Goal: Task Accomplishment & Management: Use online tool/utility

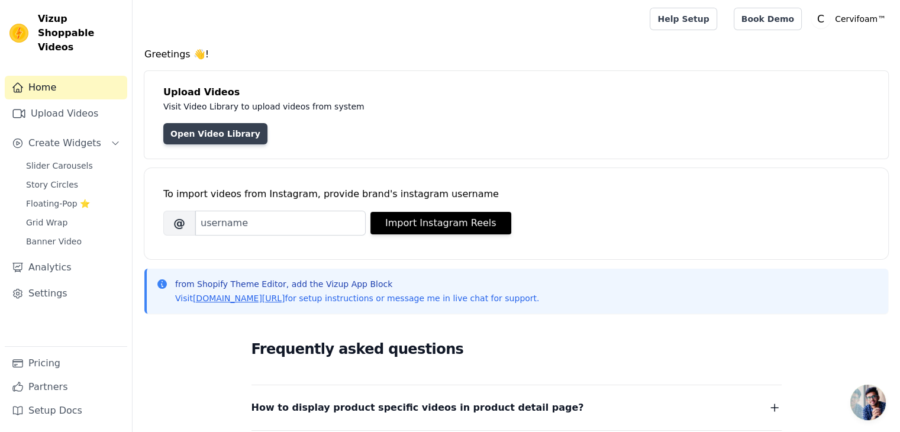
click at [220, 134] on link "Open Video Library" at bounding box center [215, 133] width 104 height 21
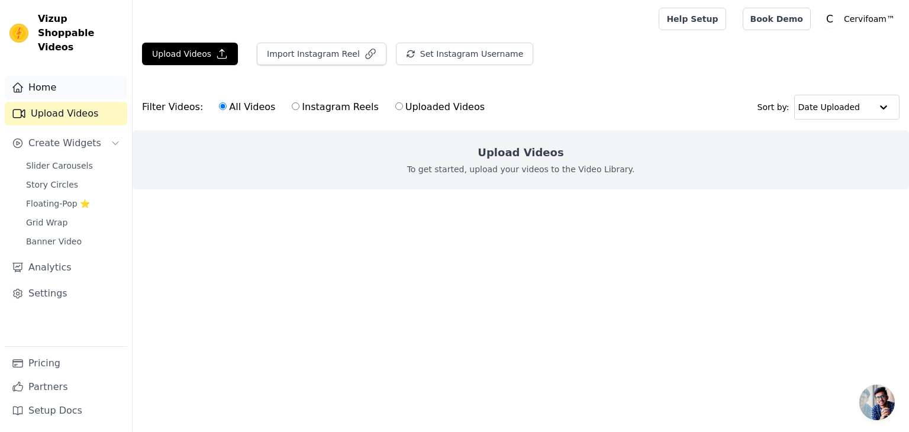
click at [73, 77] on link "Home" at bounding box center [66, 88] width 122 height 24
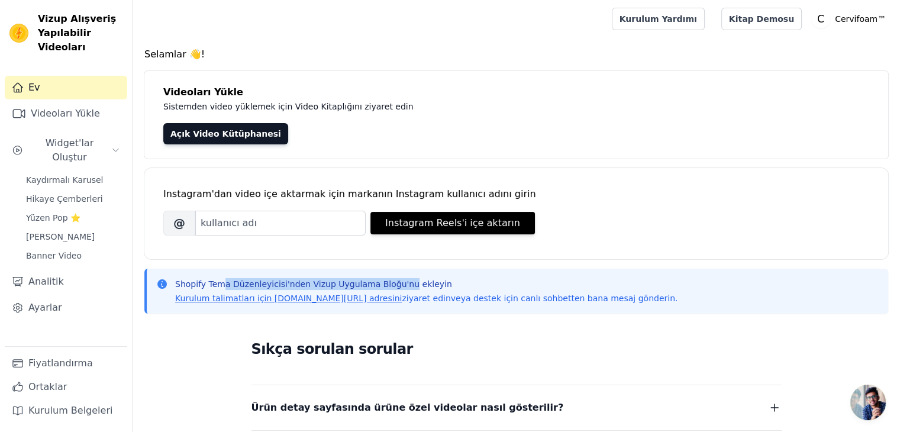
drag, startPoint x: 219, startPoint y: 282, endPoint x: 398, endPoint y: 283, distance: 178.7
click at [398, 283] on font "Shopify Tema Düzenleyicisi'nden Vizup Uygulama Bloğu'nu ekleyin" at bounding box center [313, 283] width 277 height 9
click at [301, 294] on font "Kurulum talimatları için [DOMAIN_NAME][URL] adresini" at bounding box center [288, 297] width 227 height 9
click at [74, 120] on font "Videoları Yükle" at bounding box center [65, 114] width 69 height 14
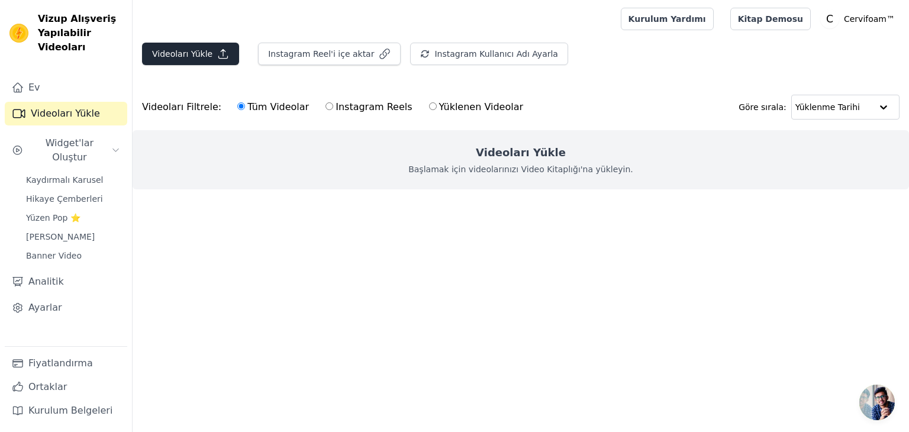
drag, startPoint x: 192, startPoint y: 70, endPoint x: 196, endPoint y: 58, distance: 12.5
click at [193, 64] on div "Videoları Yükle Instagram Reel'i içe aktar Instagram Kullanıcı Adı Ayarla En So…" at bounding box center [521, 59] width 776 height 32
click at [198, 55] on font "Videoları Yükle" at bounding box center [182, 53] width 60 height 9
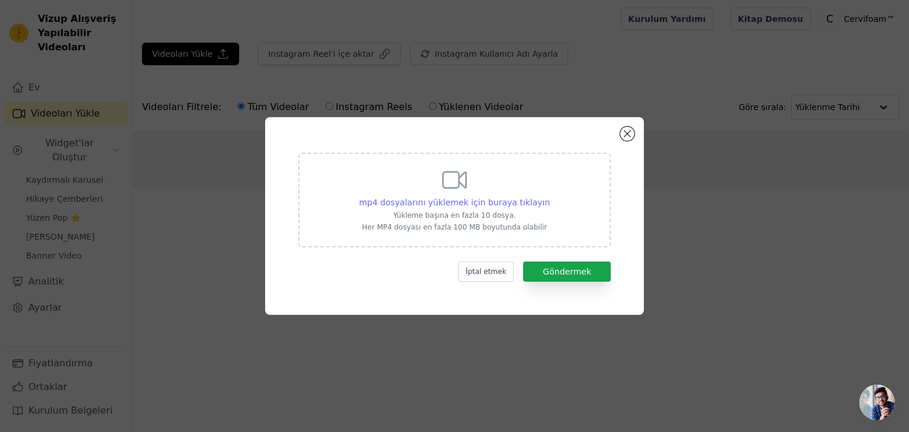
click at [504, 198] on font "mp4 dosyalarını yüklemek için buraya tıklayın" at bounding box center [454, 202] width 191 height 9
click at [549, 196] on input "mp4 dosyalarını yüklemek için buraya tıklayın Yükleme başına en fazla 10 dosya.…" at bounding box center [549, 196] width 1 height 1
type input "C:\fakepath\3.mp4"
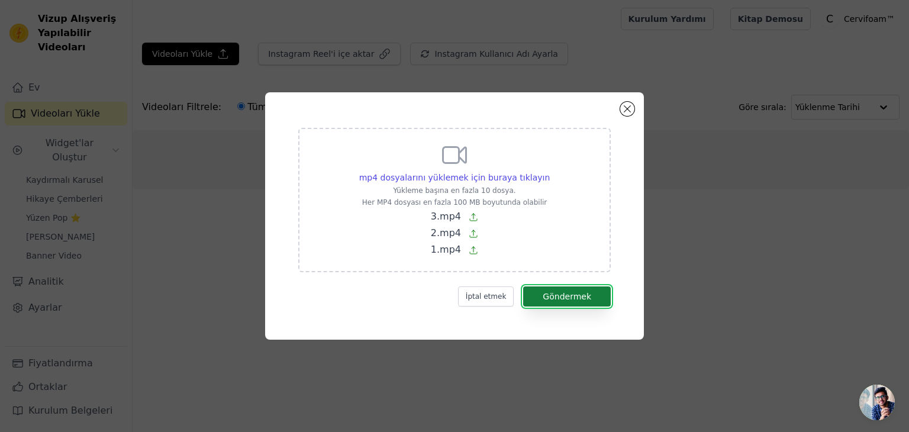
click at [599, 295] on button "Göndermek" at bounding box center [567, 296] width 88 height 20
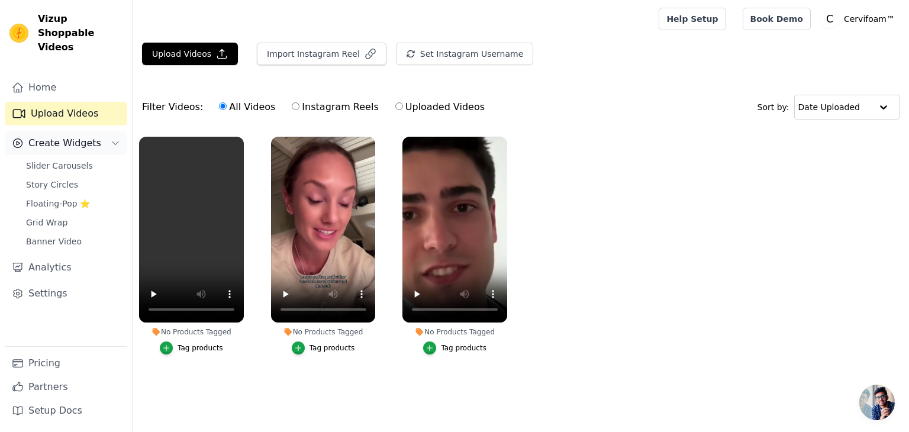
click at [66, 131] on button "Create Widgets" at bounding box center [66, 143] width 122 height 24
click at [85, 136] on span "Create Widgets" at bounding box center [64, 143] width 73 height 14
click at [78, 160] on span "Slider Carousels" at bounding box center [59, 166] width 67 height 12
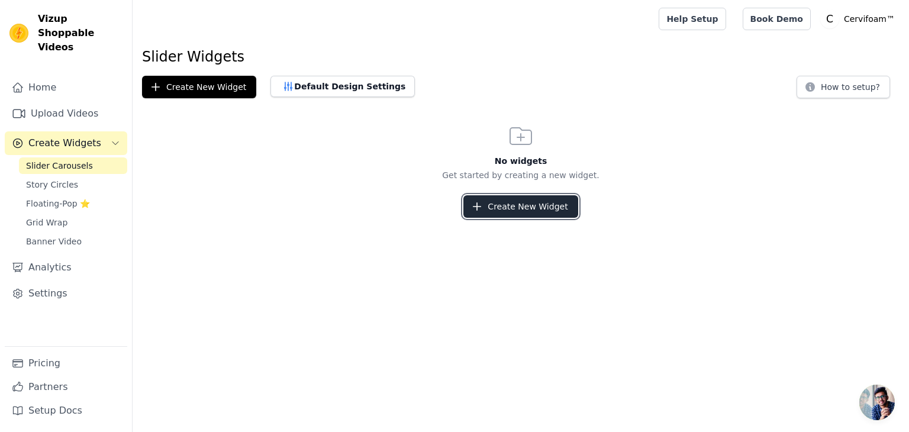
click at [547, 209] on button "Create New Widget" at bounding box center [520, 206] width 114 height 22
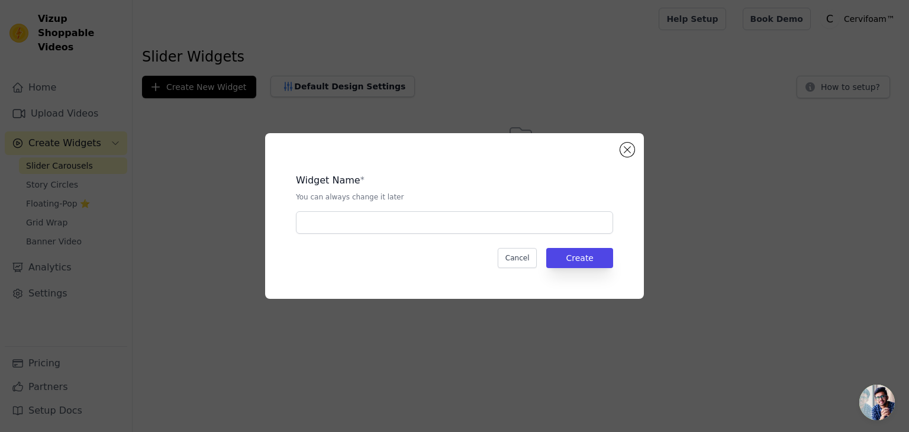
click at [424, 235] on div "Widget Name * You can always change it later Cancel Create" at bounding box center [454, 216] width 341 height 128
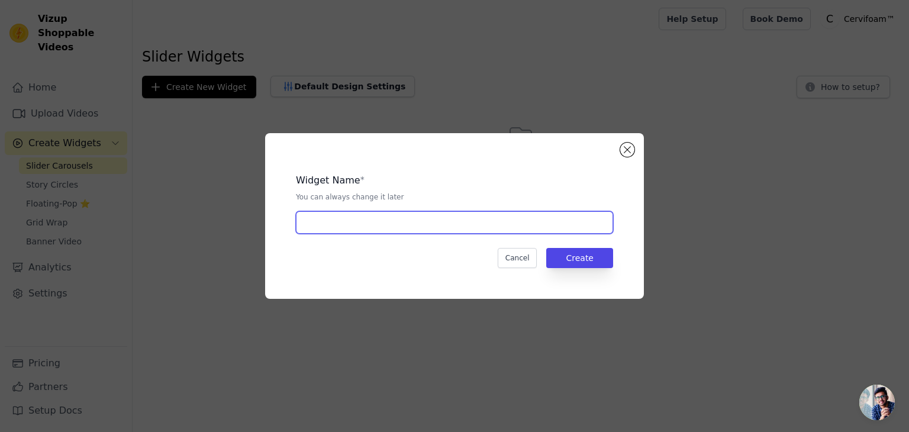
click at [424, 222] on input "text" at bounding box center [454, 222] width 317 height 22
type input "a"
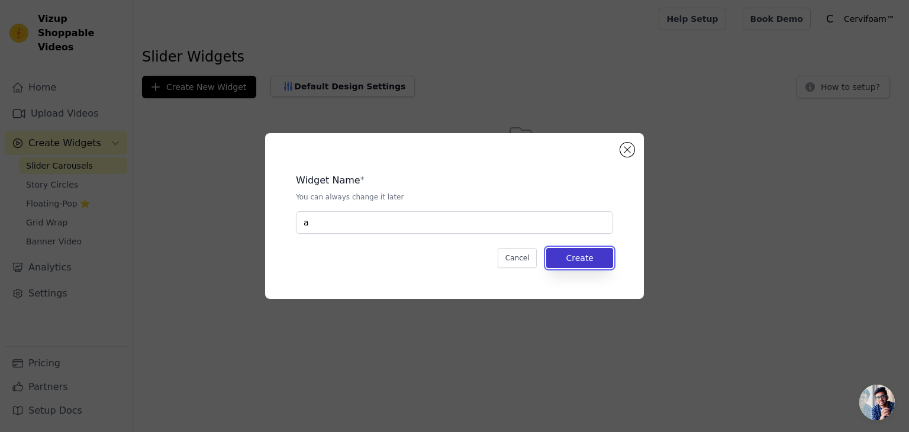
click at [587, 261] on button "Create" at bounding box center [579, 258] width 67 height 20
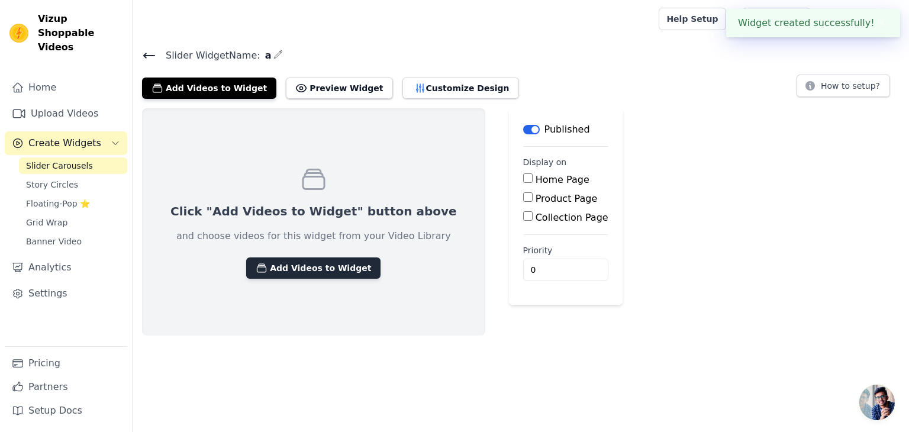
click at [328, 277] on button "Add Videos to Widget" at bounding box center [313, 267] width 134 height 21
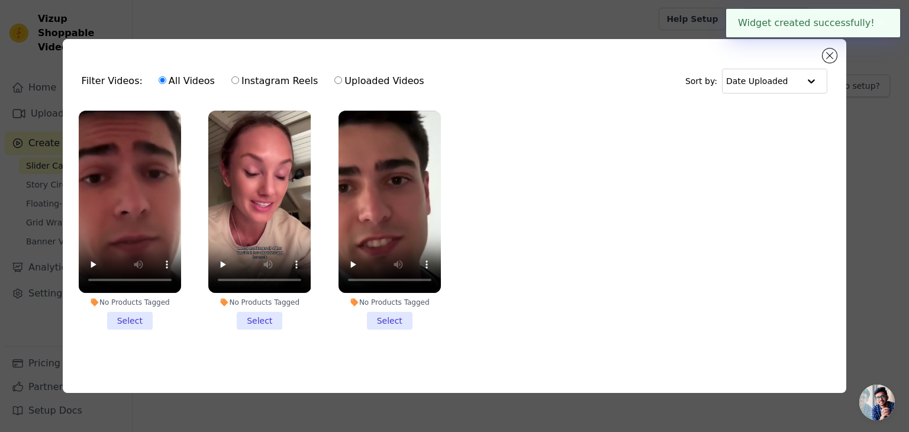
click at [133, 318] on li "No Products Tagged Select" at bounding box center [130, 220] width 102 height 219
click at [0, 0] on input "No Products Tagged Select" at bounding box center [0, 0] width 0 height 0
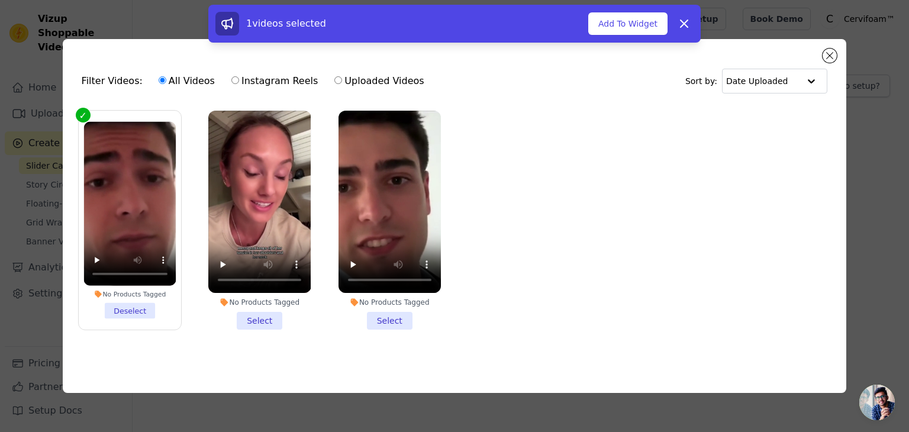
click at [262, 313] on li "No Products Tagged Select" at bounding box center [259, 220] width 102 height 219
click at [0, 0] on input "No Products Tagged Select" at bounding box center [0, 0] width 0 height 0
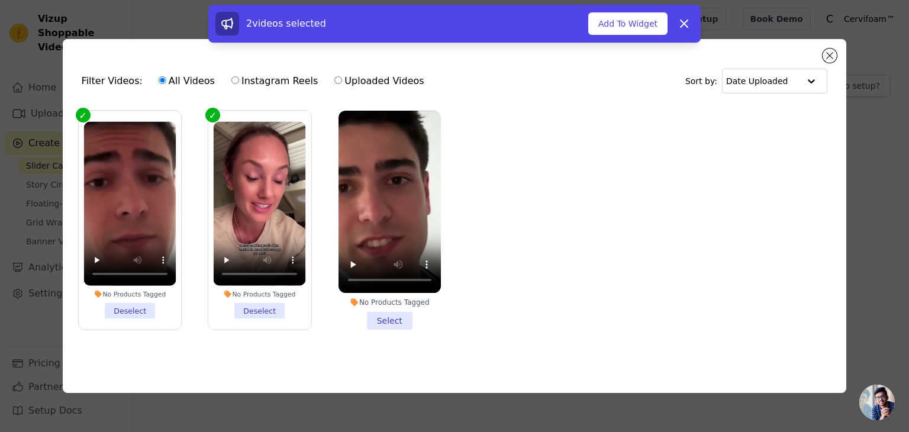
click at [395, 312] on li "No Products Tagged Select" at bounding box center [389, 220] width 102 height 219
click at [0, 0] on input "No Products Tagged Select" at bounding box center [0, 0] width 0 height 0
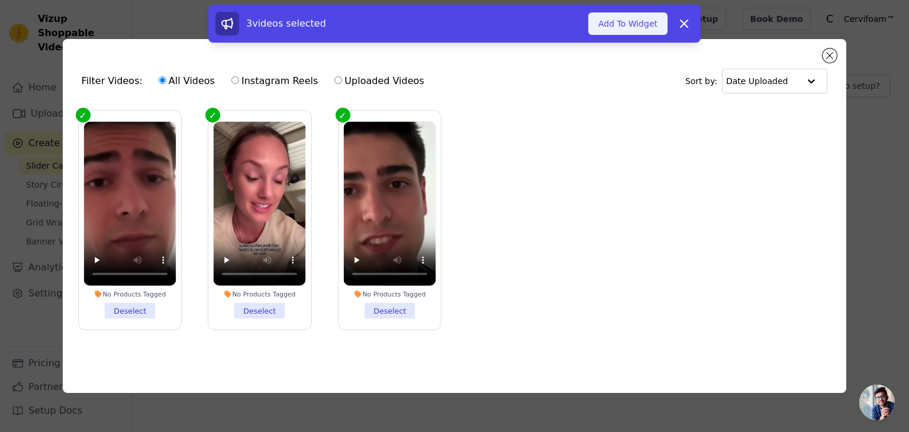
click at [633, 24] on button "Add To Widget" at bounding box center [627, 23] width 79 height 22
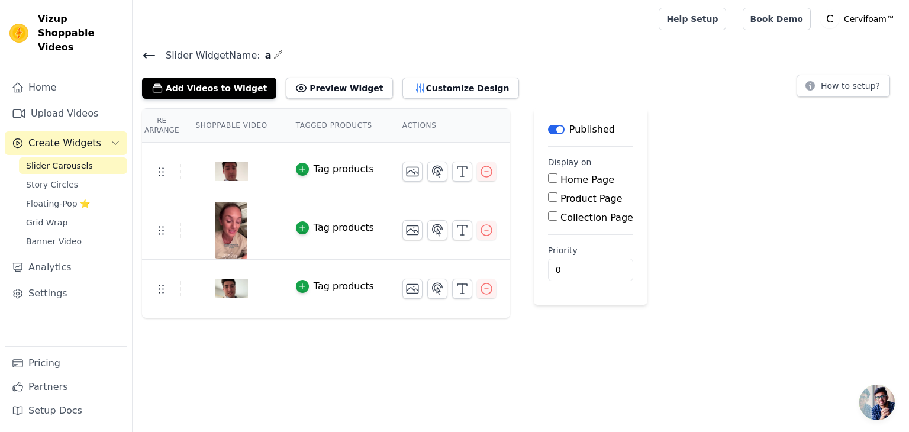
click at [578, 202] on label "Product Page" at bounding box center [591, 198] width 62 height 11
click at [557, 202] on input "Product Page" at bounding box center [552, 196] width 9 height 9
checkbox input "true"
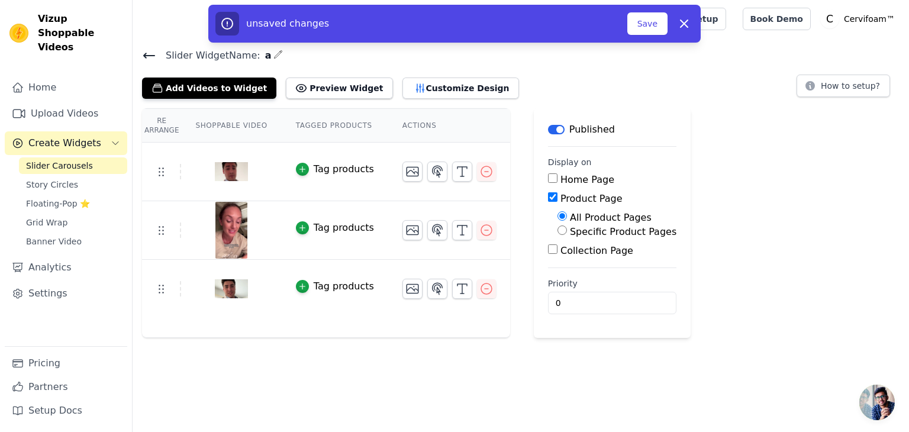
click at [597, 236] on label "Specific Product Pages" at bounding box center [623, 231] width 107 height 11
click at [567, 235] on input "Specific Product Pages" at bounding box center [561, 229] width 9 height 9
radio input "true"
click at [595, 254] on button "Select Products" at bounding box center [596, 259] width 79 height 20
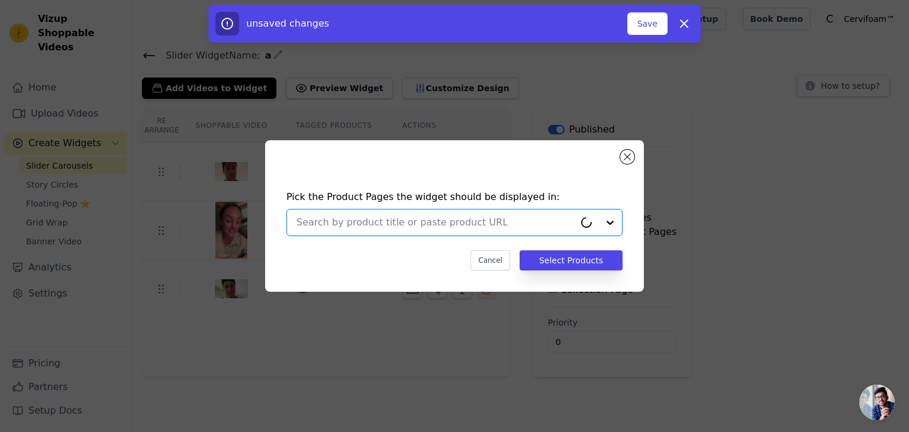
click at [467, 224] on input "text" at bounding box center [435, 222] width 278 height 14
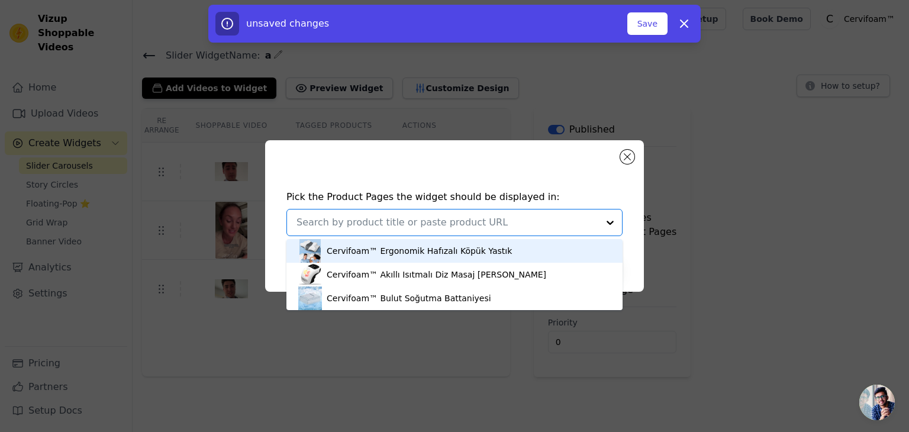
click at [471, 251] on div "Cervifoam™ Ergonomik Hafızalı Köpük Yastık" at bounding box center [419, 251] width 185 height 12
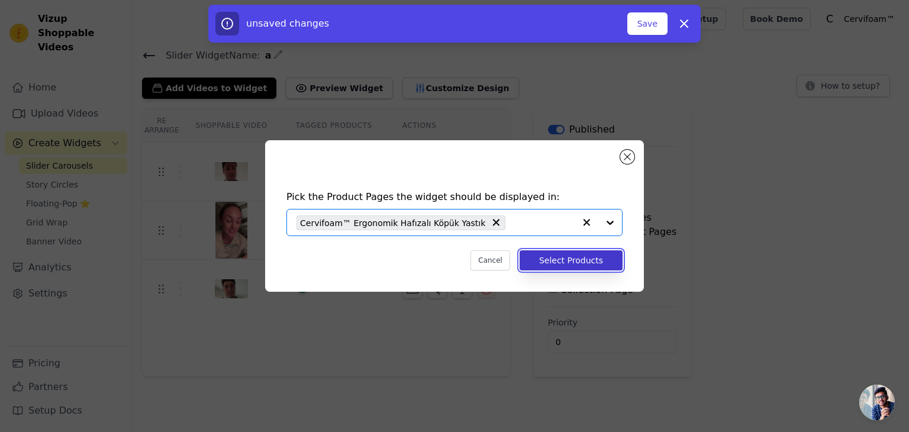
click at [584, 262] on button "Select Products" at bounding box center [571, 260] width 103 height 20
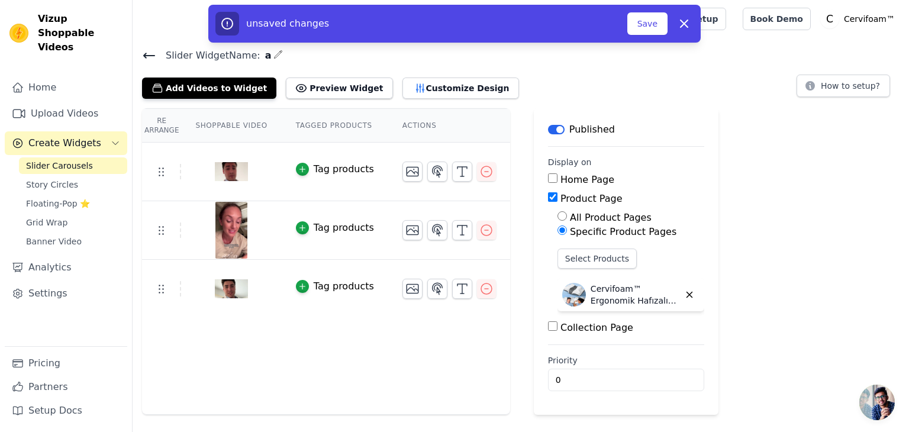
click at [563, 327] on label "Collection Page" at bounding box center [596, 327] width 73 height 11
click at [557, 327] on input "Collection Page" at bounding box center [552, 325] width 9 height 9
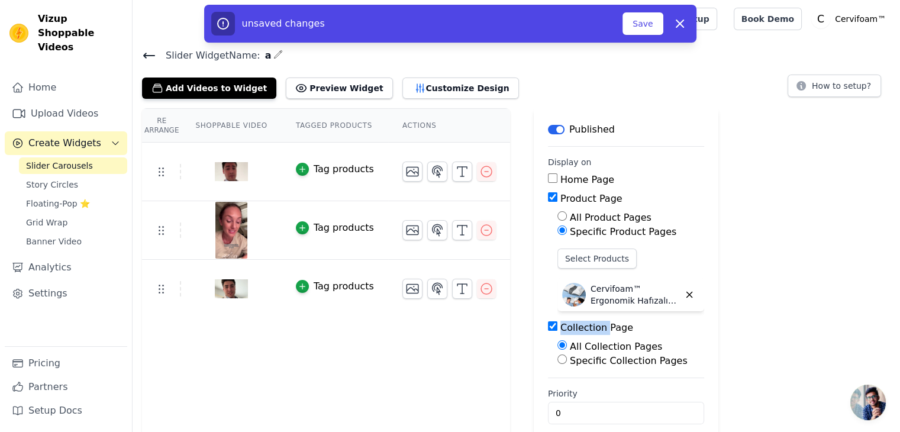
click at [563, 327] on label "Collection Page" at bounding box center [596, 327] width 73 height 11
click at [557, 327] on input "Collection Page" at bounding box center [552, 325] width 9 height 9
checkbox input "false"
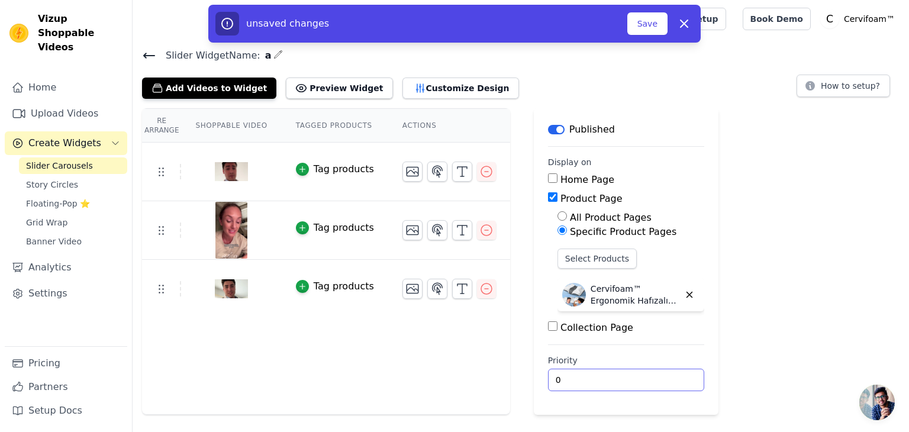
click at [580, 383] on input "0" at bounding box center [626, 380] width 156 height 22
type input "1"
click at [662, 375] on input "1" at bounding box center [626, 380] width 156 height 22
click at [649, 23] on button "Save" at bounding box center [647, 23] width 40 height 22
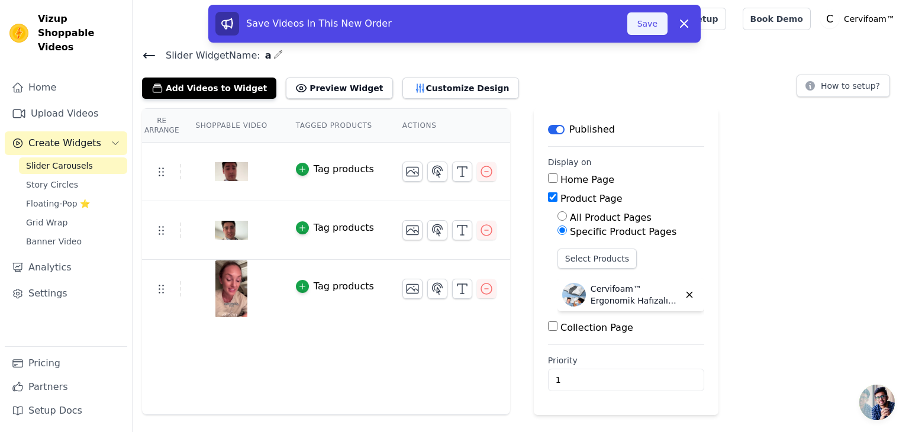
click at [646, 15] on button "Save" at bounding box center [647, 23] width 40 height 22
click at [648, 29] on button "Save" at bounding box center [647, 23] width 40 height 22
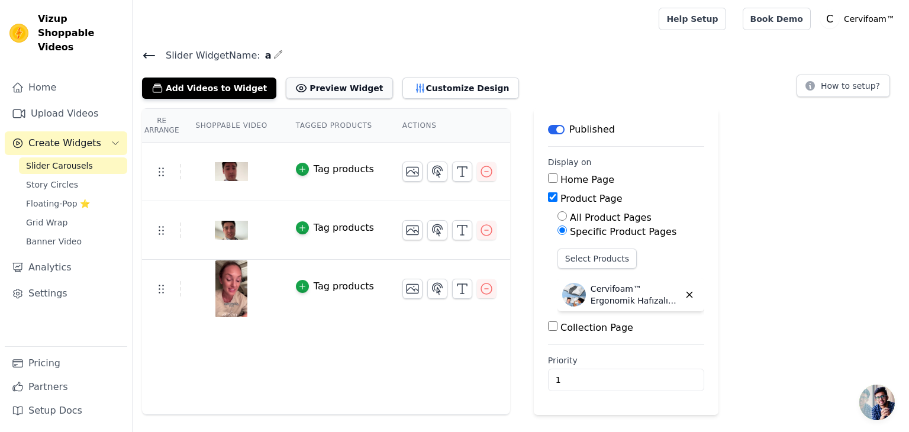
click at [331, 87] on button "Preview Widget" at bounding box center [339, 88] width 107 height 21
